Goal: Find specific page/section

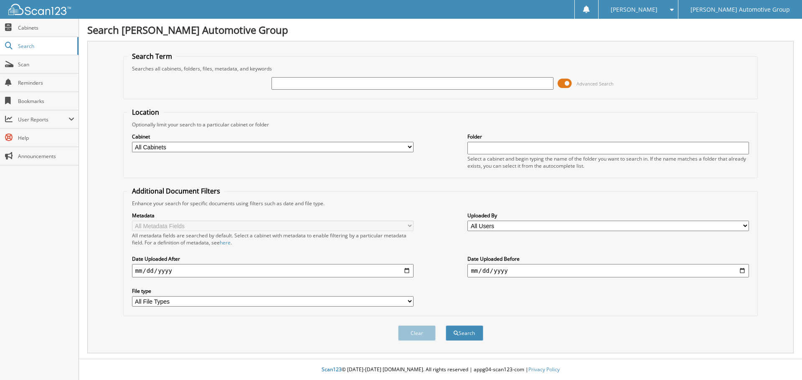
click at [355, 90] on div at bounding box center [411, 83] width 281 height 14
click at [355, 86] on input "text" at bounding box center [411, 83] width 281 height 13
paste input "MB7346"
type input "MB7346"
click at [464, 334] on button "Search" at bounding box center [465, 333] width 38 height 15
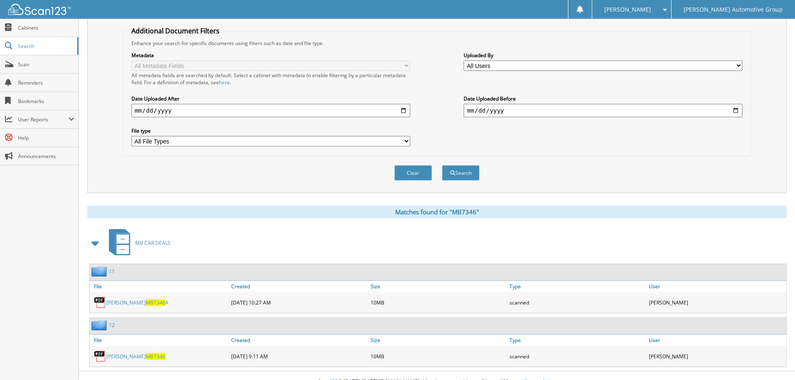
scroll to position [173, 0]
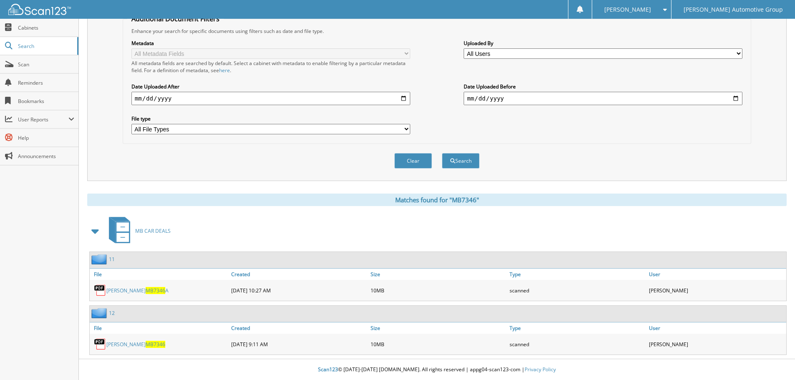
click at [153, 344] on span "MB7346" at bounding box center [156, 344] width 20 height 7
